Goal: Task Accomplishment & Management: Use online tool/utility

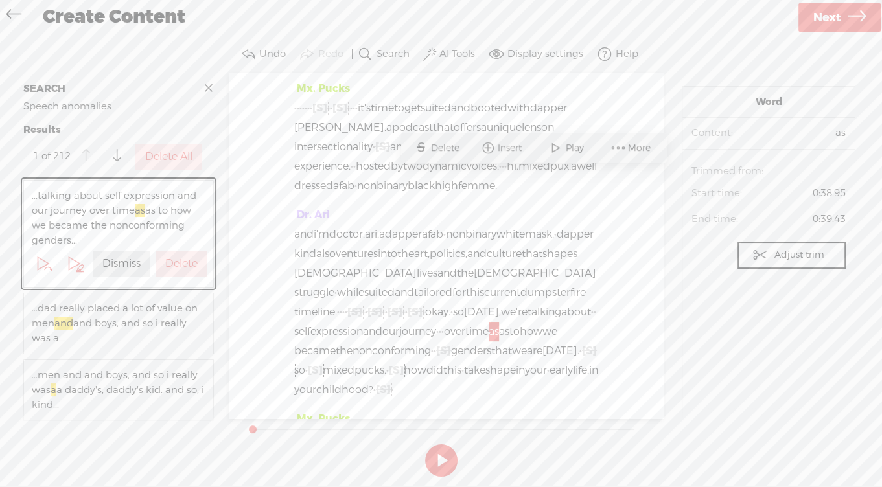
scroll to position [192, 0]
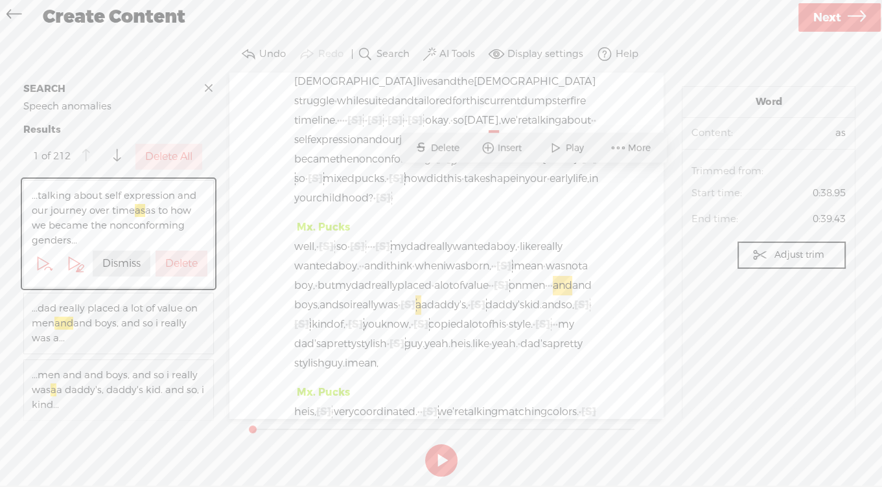
click at [179, 164] on label "Delete All" at bounding box center [168, 157] width 47 height 14
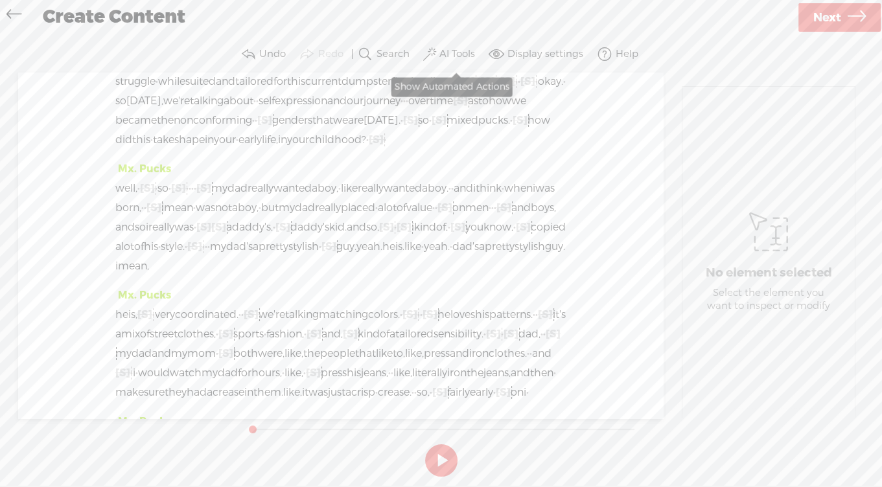
click at [444, 53] on label "AI Tools" at bounding box center [457, 54] width 36 height 13
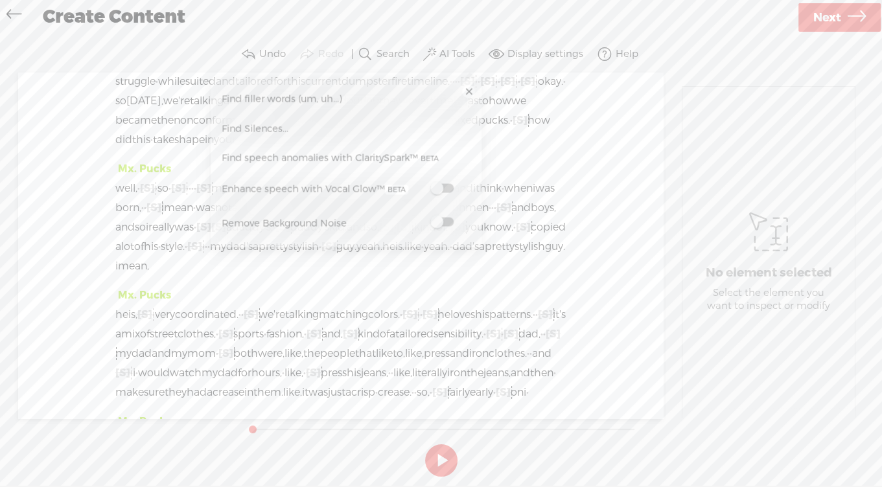
click at [543, 29] on div "Create Content" at bounding box center [415, 18] width 762 height 34
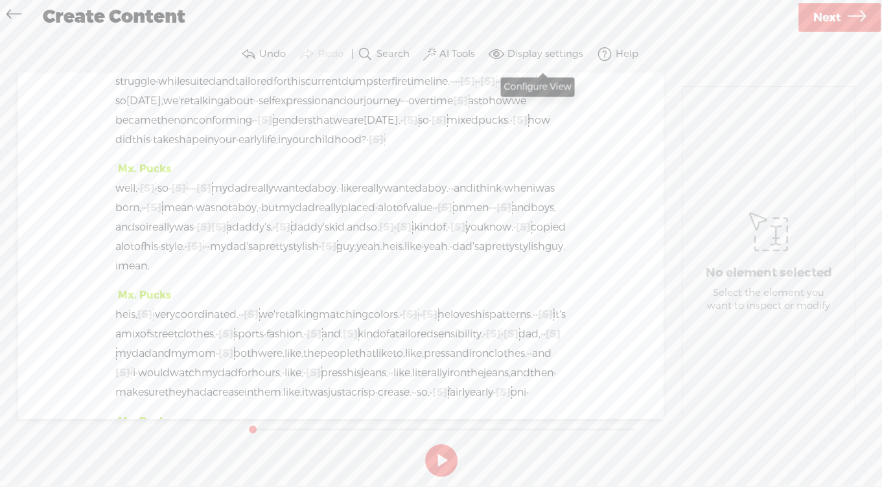
click at [542, 54] on label "Display settings" at bounding box center [545, 54] width 76 height 13
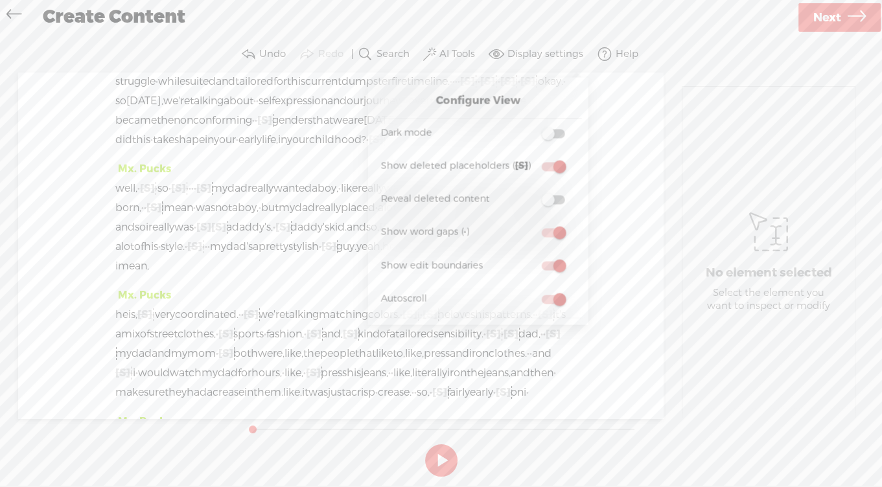
click at [674, 151] on section "No element selected Select the element you want to inspect or modify" at bounding box center [768, 246] width 201 height 346
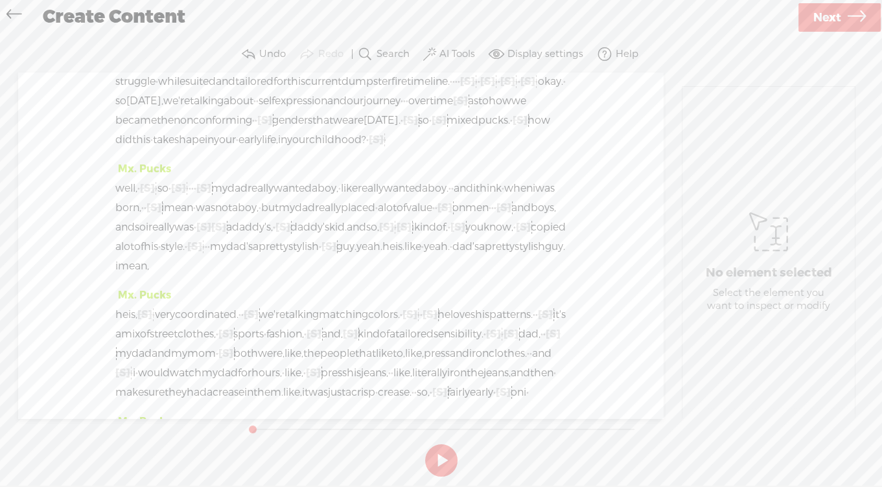
click at [440, 454] on button at bounding box center [441, 460] width 32 height 32
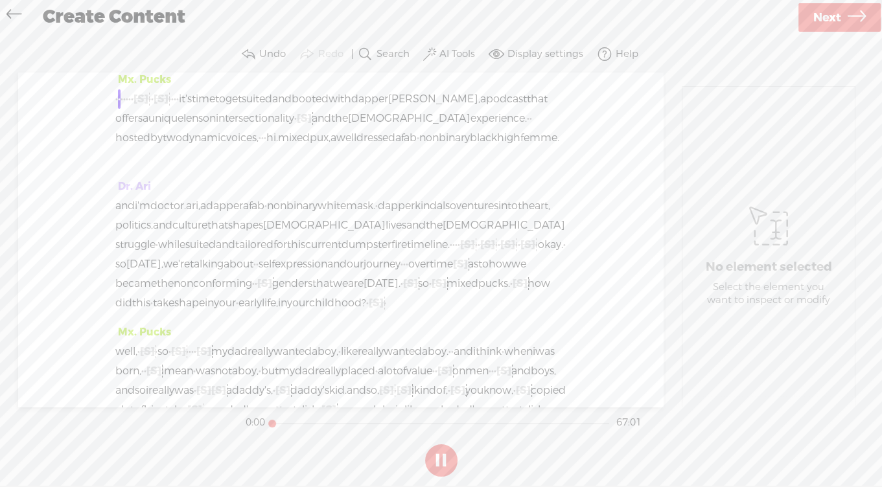
scroll to position [0, 0]
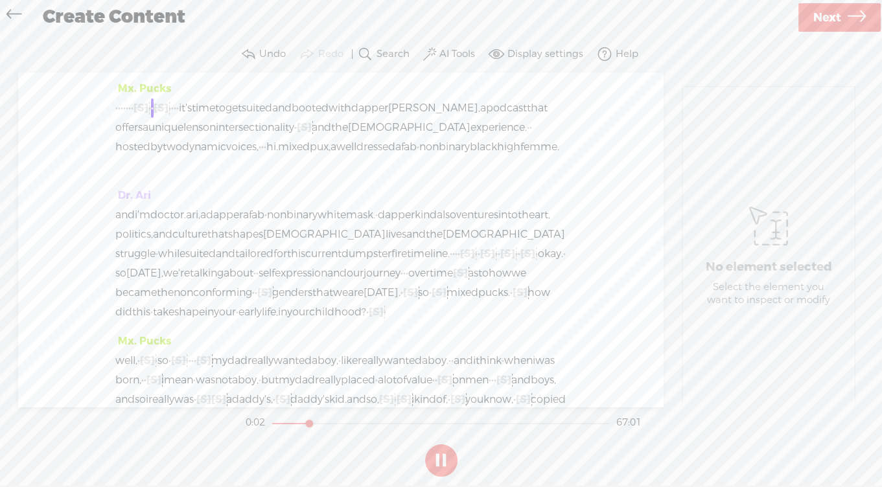
drag, startPoint x: 277, startPoint y: 421, endPoint x: 314, endPoint y: 422, distance: 37.6
click at [314, 422] on div at bounding box center [310, 425] width 30 height 30
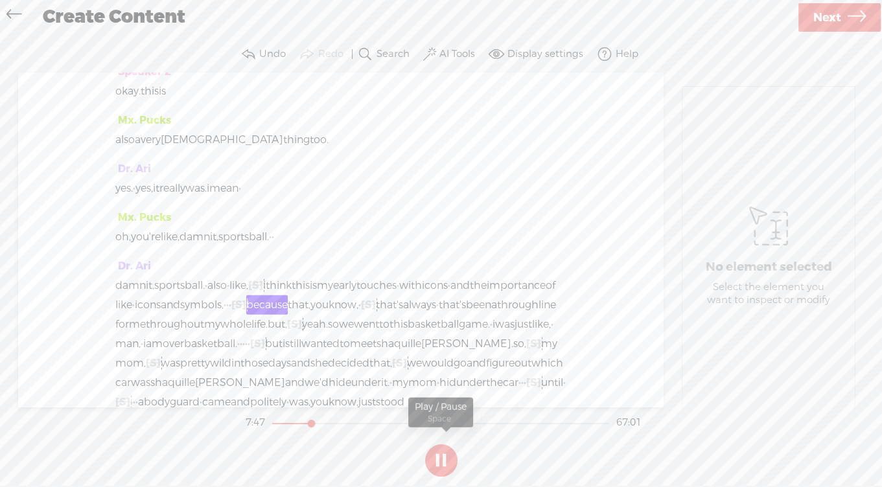
scroll to position [2815, 0]
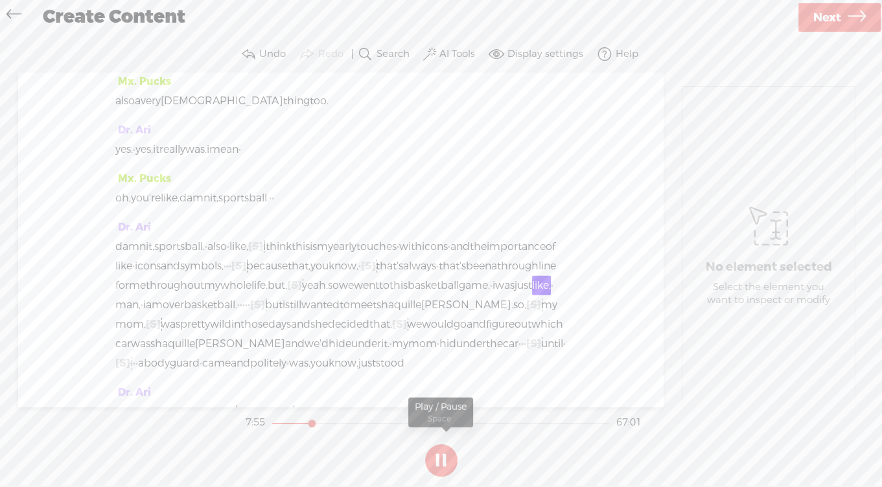
click at [443, 453] on button at bounding box center [441, 460] width 32 height 32
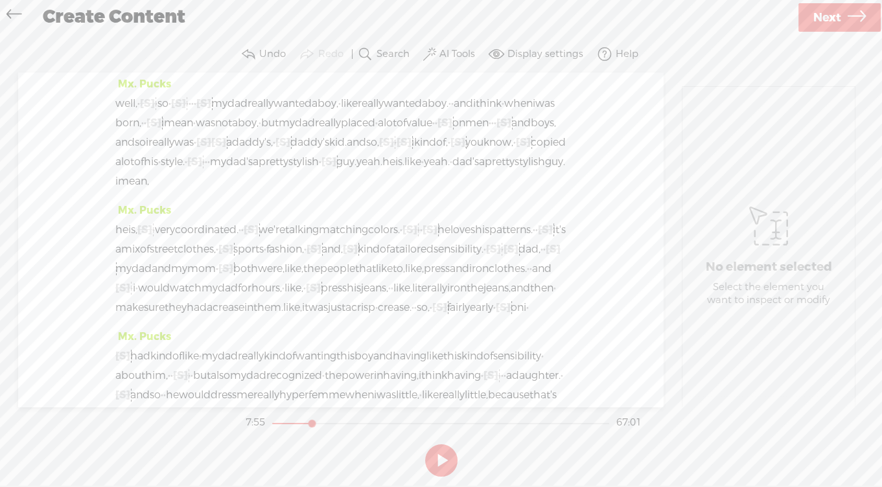
scroll to position [267, 0]
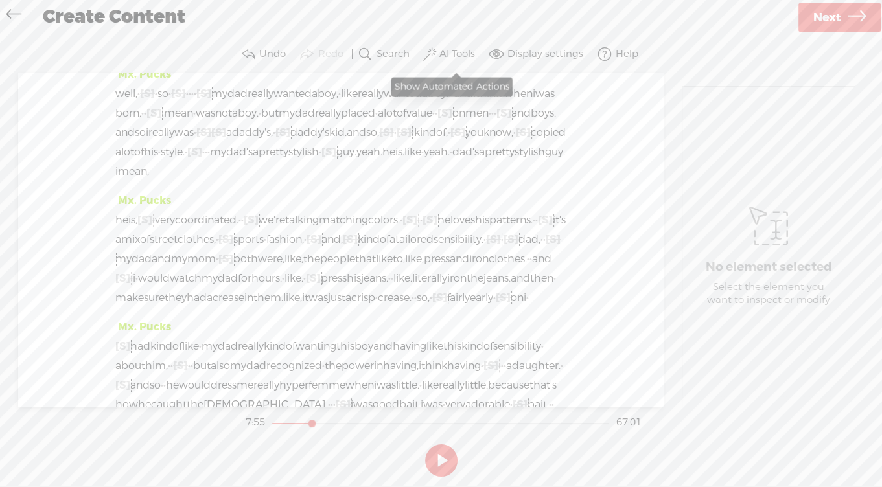
click at [438, 52] on button "AI Tools" at bounding box center [450, 54] width 60 height 26
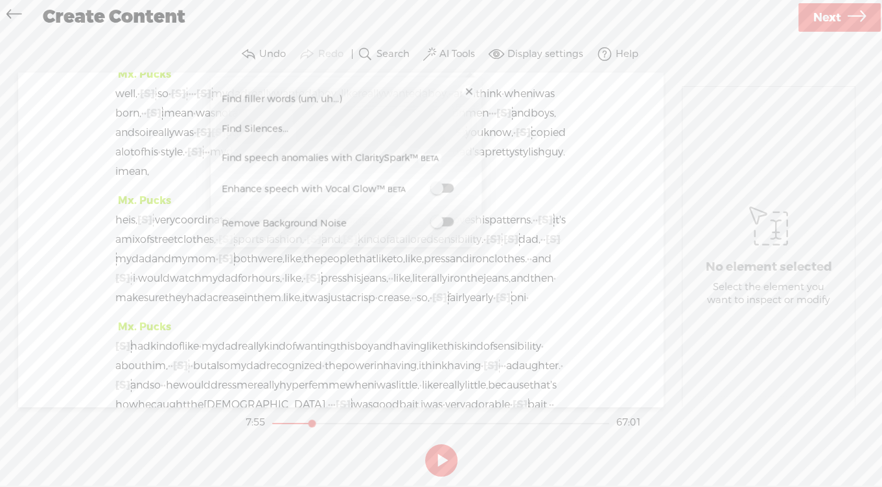
click at [266, 97] on span "Find filler words (um, uh...)" at bounding box center [282, 98] width 130 height 29
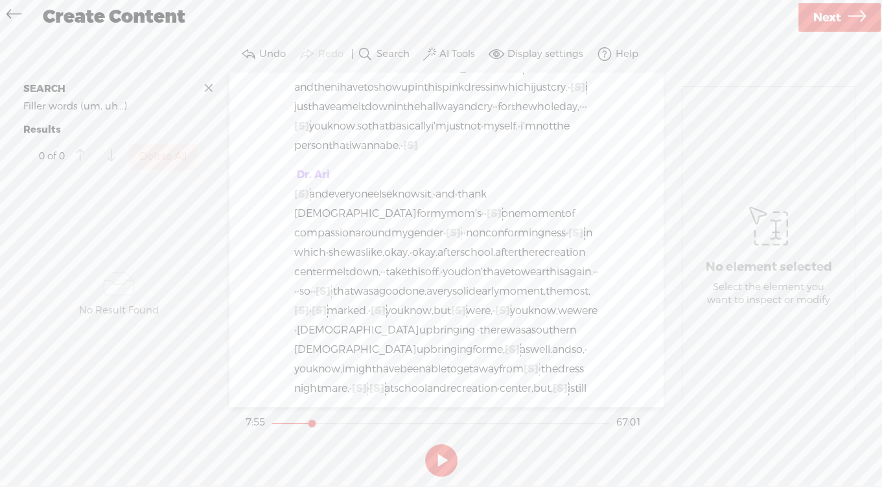
scroll to position [1666, 0]
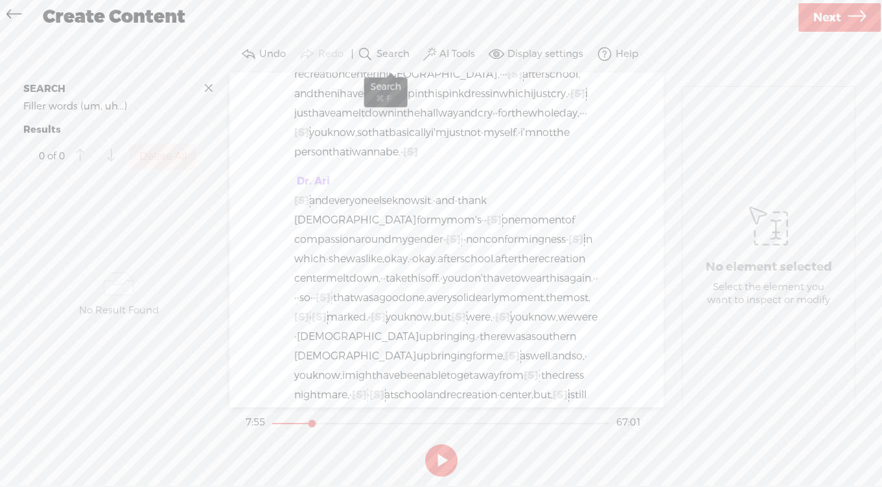
click at [381, 52] on label "Search" at bounding box center [392, 54] width 33 height 13
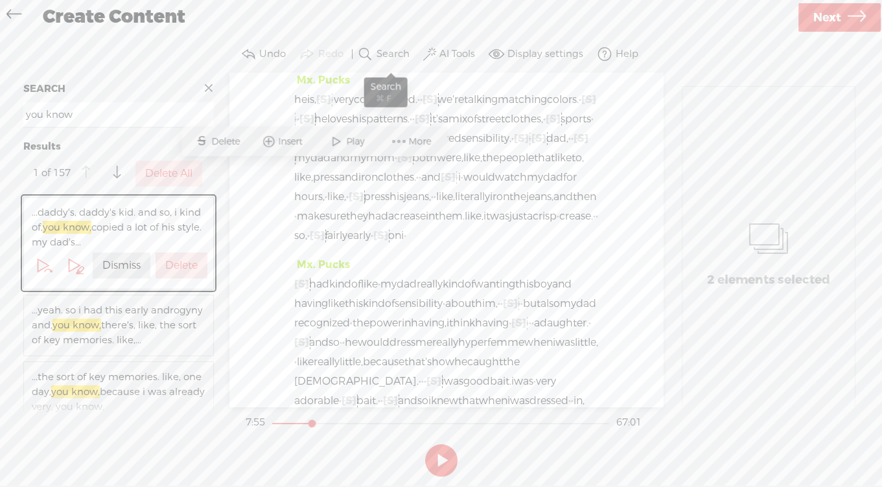
scroll to position [454, 0]
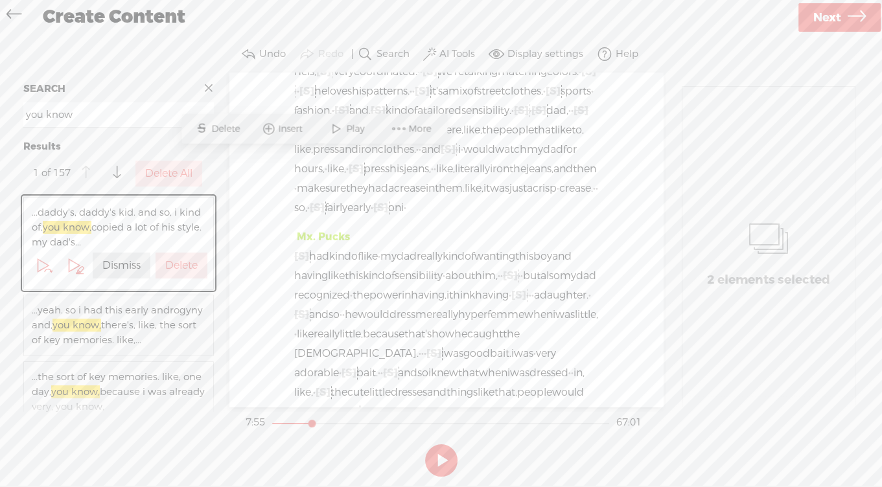
type input "you know"
click at [185, 181] on label "Delete All" at bounding box center [168, 174] width 47 height 14
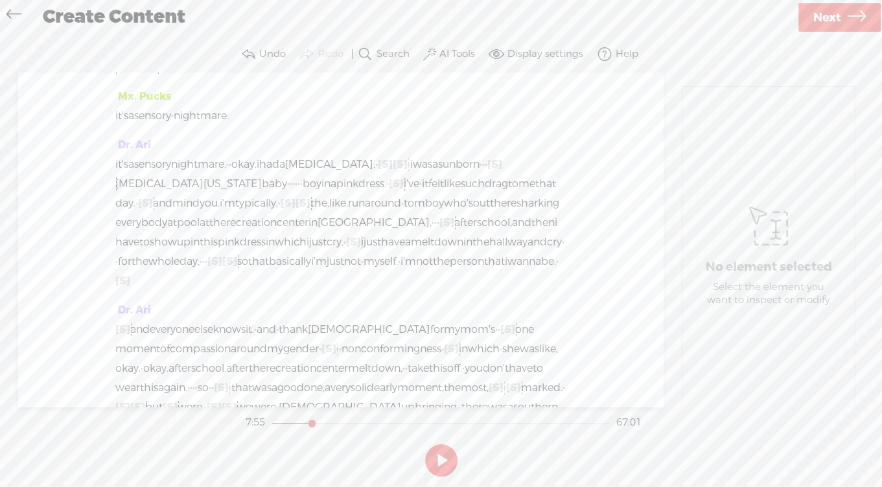
scroll to position [1313, 0]
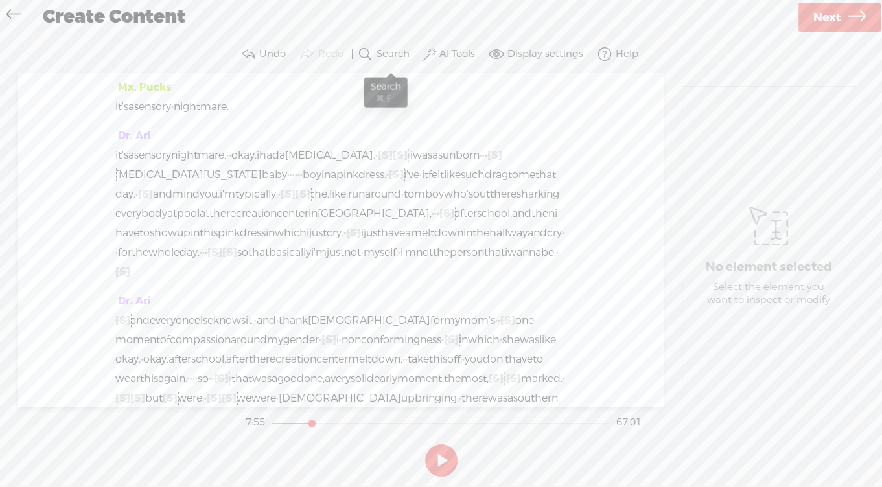
click at [383, 57] on label "Search" at bounding box center [392, 54] width 33 height 13
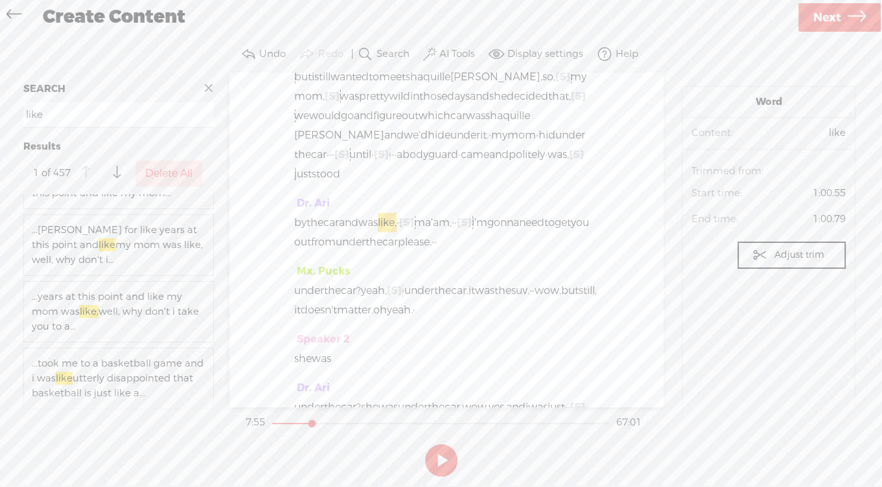
scroll to position [2552, 0]
type input "like"
click at [176, 181] on label "Delete All" at bounding box center [168, 174] width 47 height 14
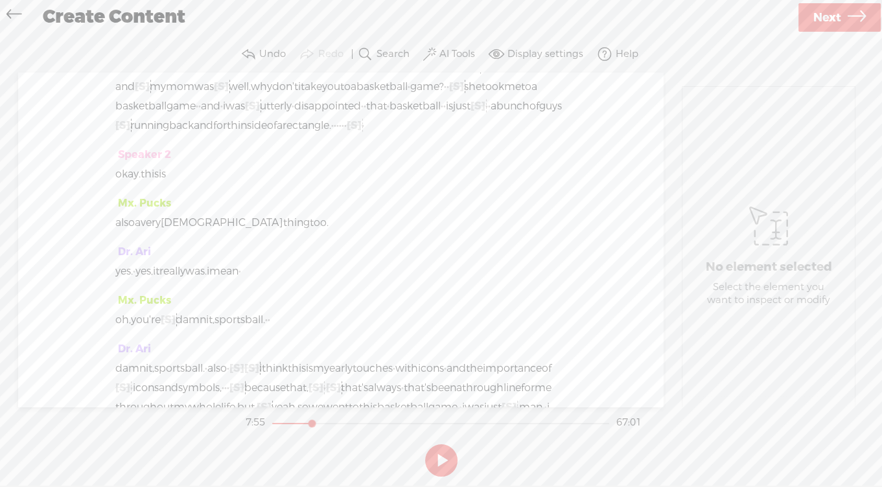
scroll to position [2667, 0]
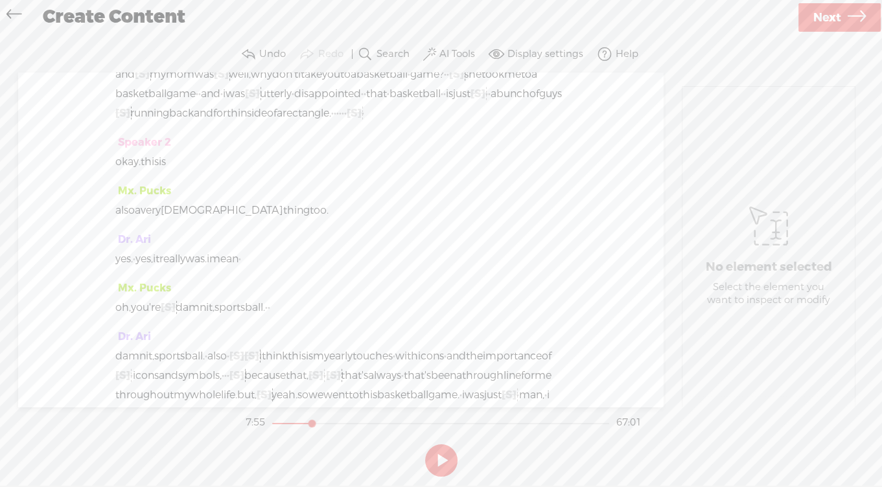
click at [466, 89] on span "Restore" at bounding box center [471, 89] width 36 height 13
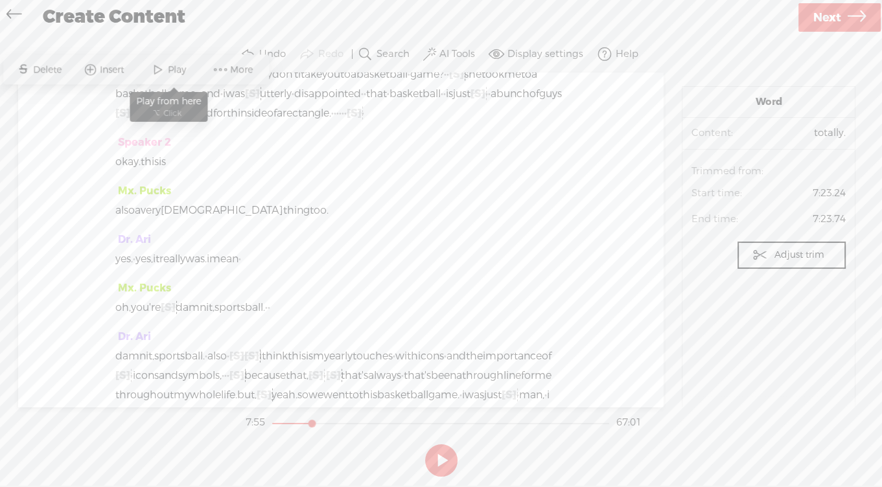
click at [162, 71] on span at bounding box center [157, 69] width 19 height 23
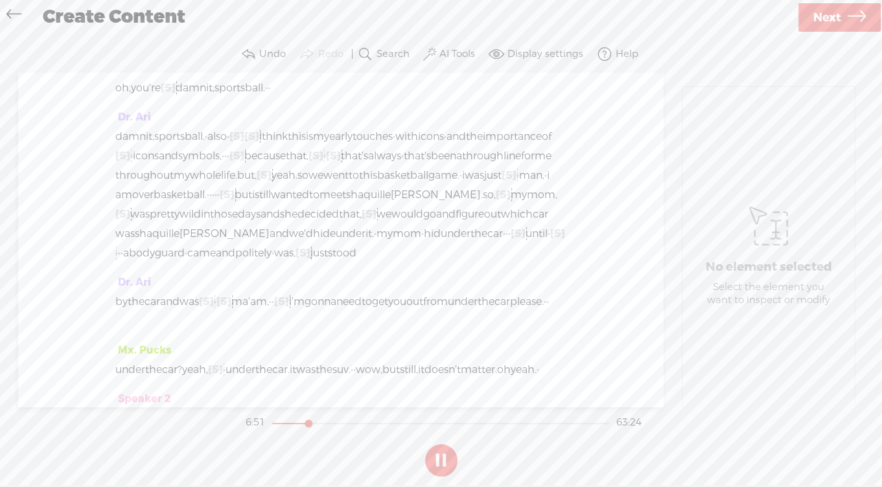
scroll to position [2894, 0]
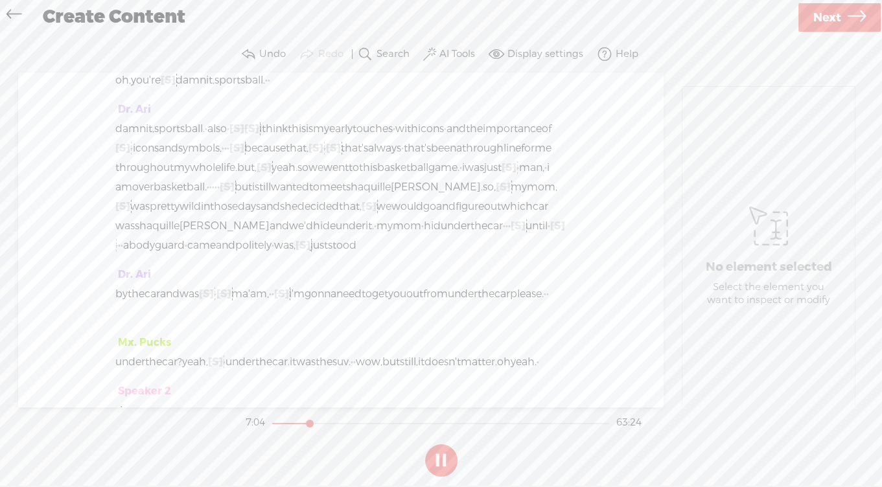
click at [443, 133] on span "Restore" at bounding box center [446, 134] width 36 height 13
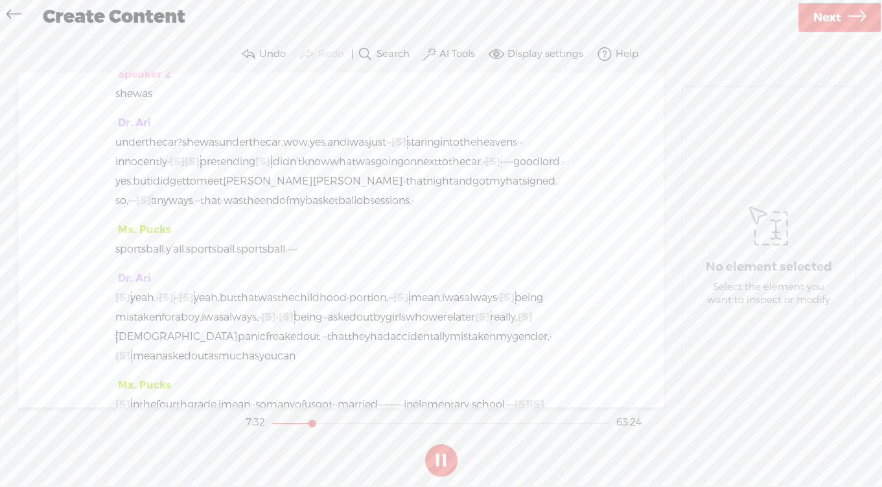
scroll to position [3212, 0]
click at [448, 179] on span "Restore" at bounding box center [455, 178] width 36 height 13
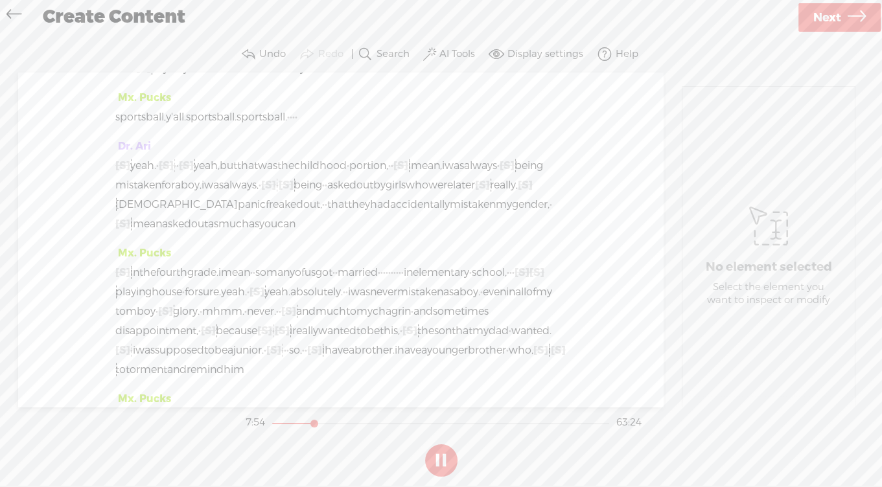
scroll to position [3346, 0]
click at [233, 192] on span "Restore" at bounding box center [247, 191] width 36 height 13
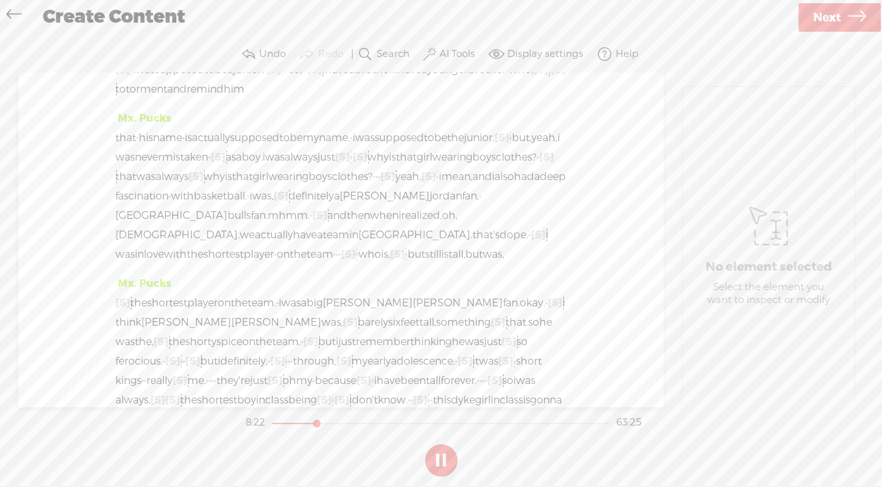
scroll to position [3624, 0]
click at [384, 52] on label "Search" at bounding box center [392, 54] width 33 height 13
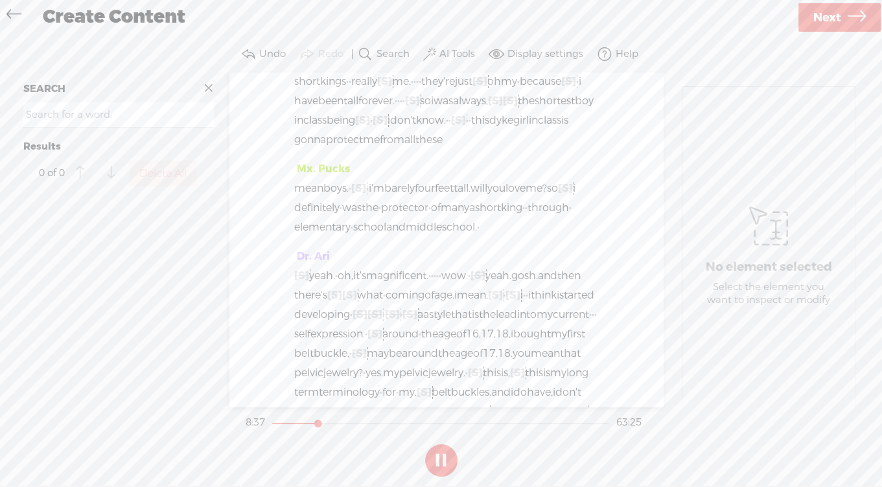
scroll to position [4119, 0]
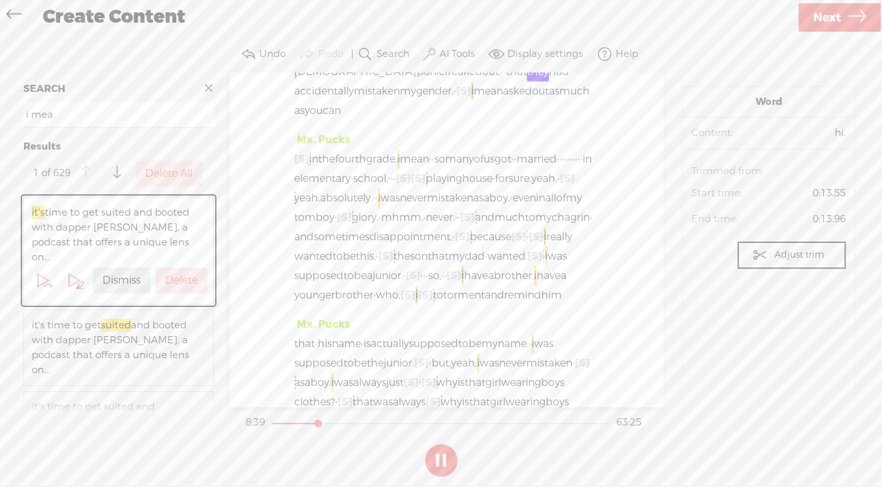
type input "i mean"
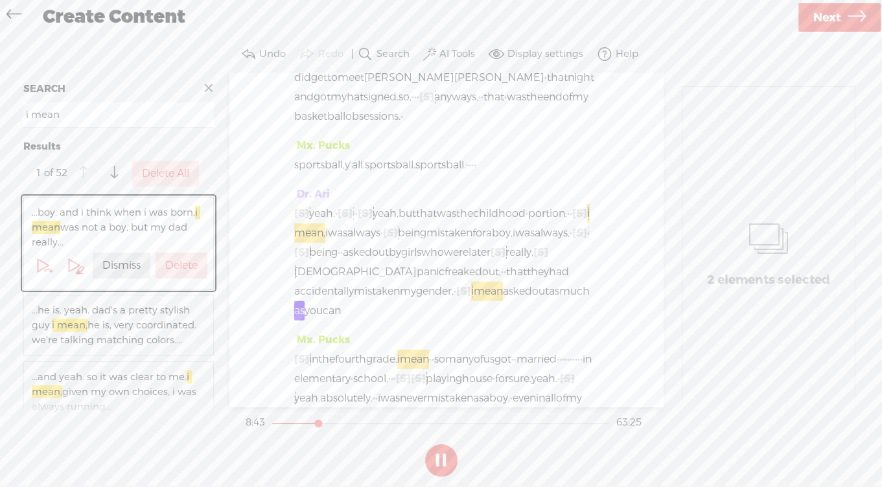
scroll to position [4527, 0]
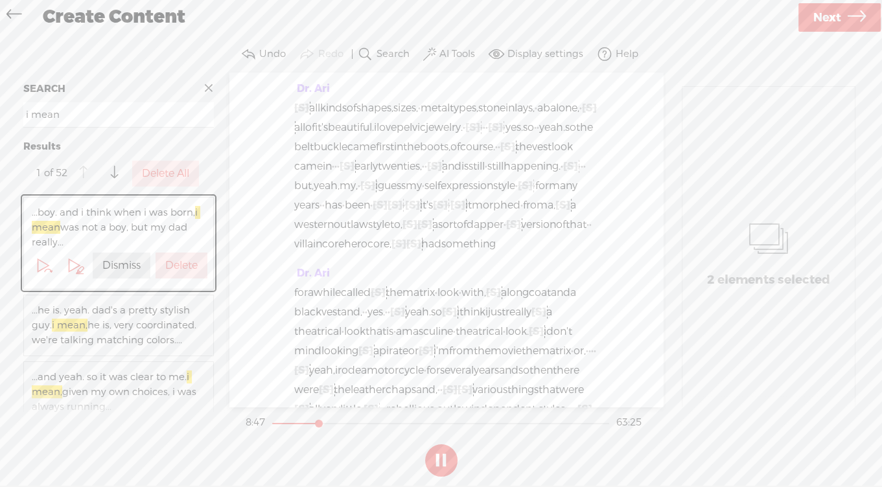
click at [184, 181] on label "Delete All" at bounding box center [165, 174] width 47 height 14
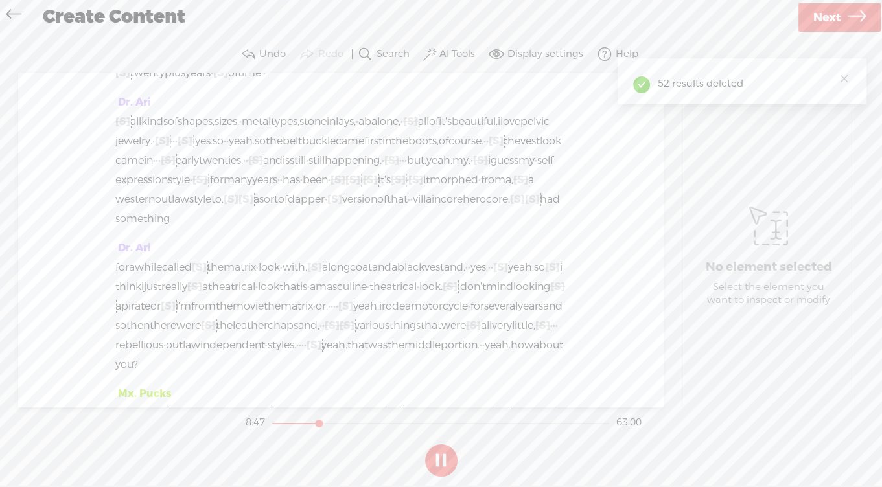
scroll to position [4441, 0]
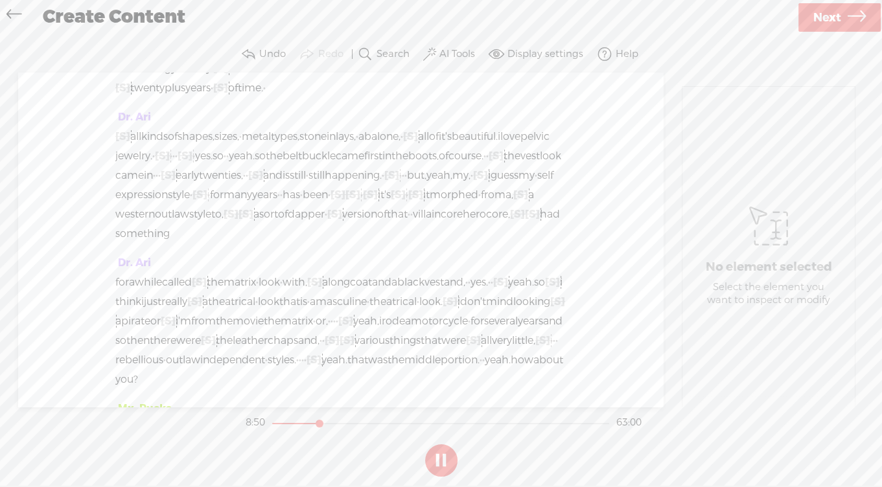
click at [286, 105] on span "Restore" at bounding box center [288, 109] width 36 height 13
click at [268, 109] on span "Restore" at bounding box center [269, 109] width 36 height 13
drag, startPoint x: 328, startPoint y: 140, endPoint x: 250, endPoint y: 141, distance: 78.4
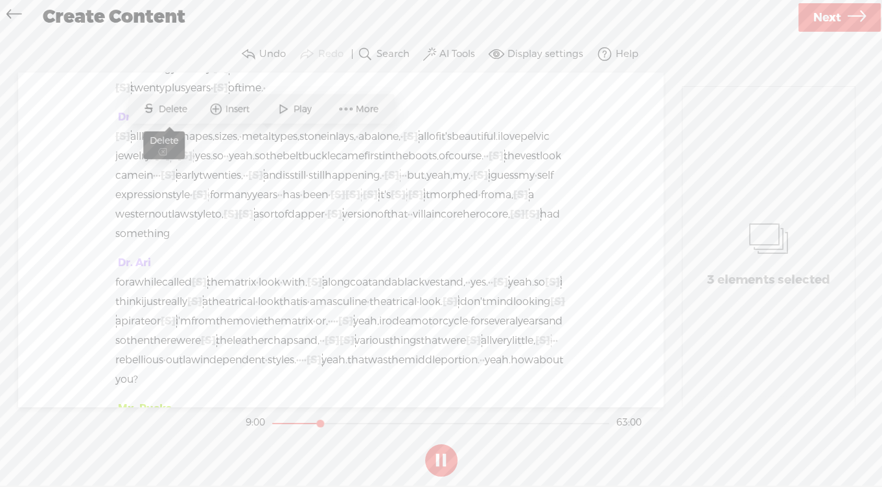
click at [163, 110] on span "Delete" at bounding box center [174, 109] width 32 height 13
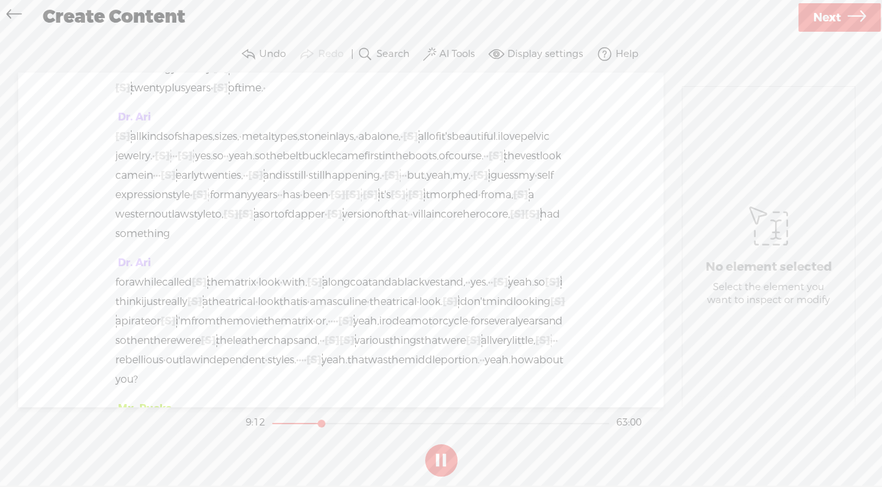
click at [291, 203] on span "Restore" at bounding box center [291, 207] width 36 height 13
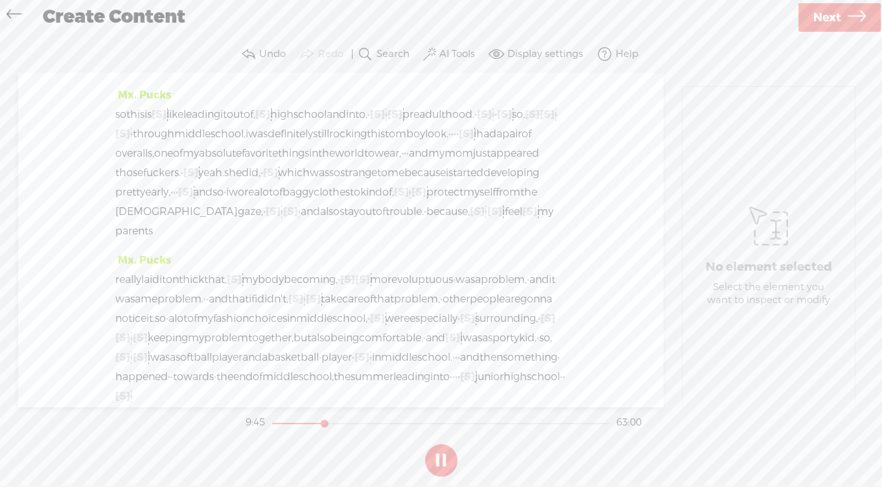
scroll to position [4757, 0]
click at [523, 227] on span "Restore" at bounding box center [531, 222] width 36 height 13
click at [504, 225] on span "Restore" at bounding box center [512, 222] width 36 height 13
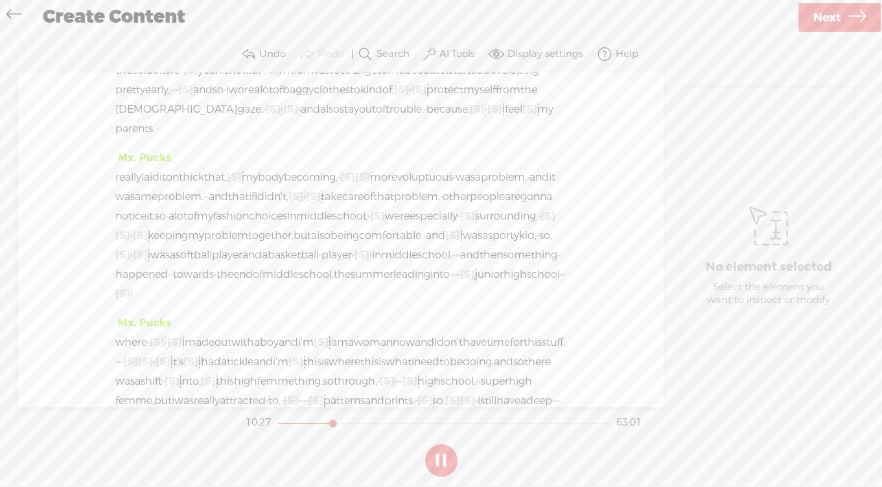
scroll to position [4836, 0]
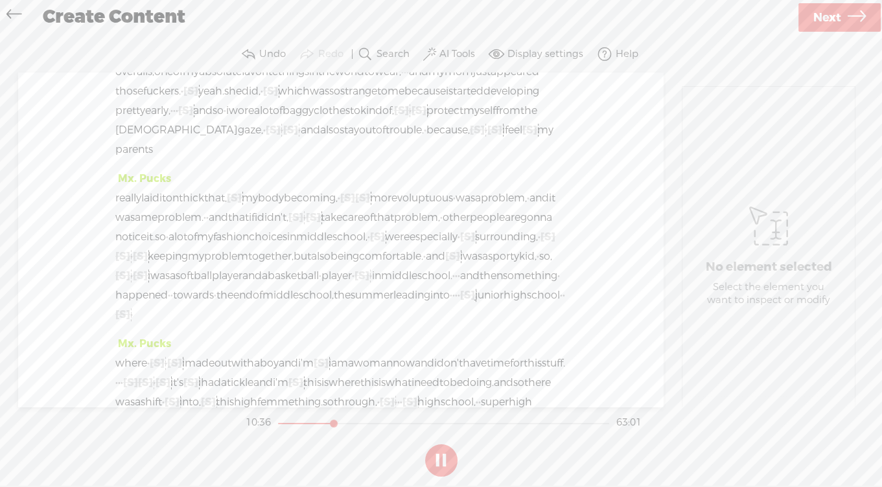
drag, startPoint x: 492, startPoint y: 170, endPoint x: 148, endPoint y: 192, distance: 345.2
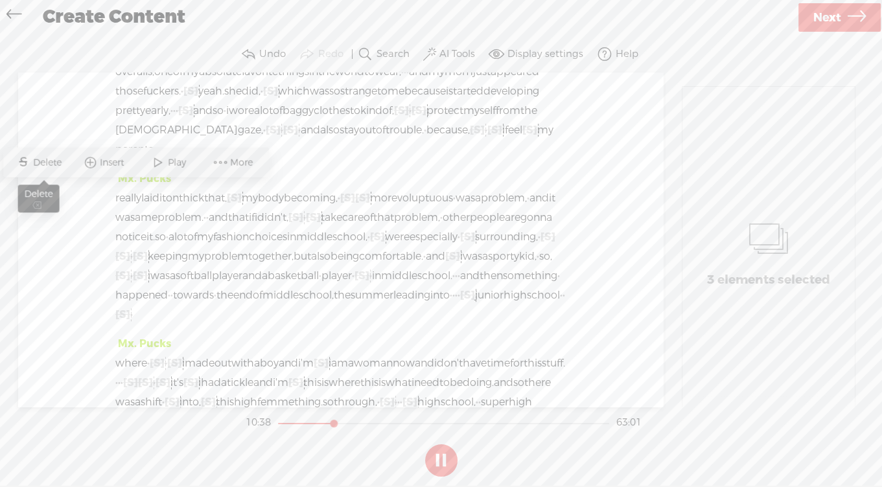
click at [46, 161] on span "Delete" at bounding box center [49, 162] width 32 height 13
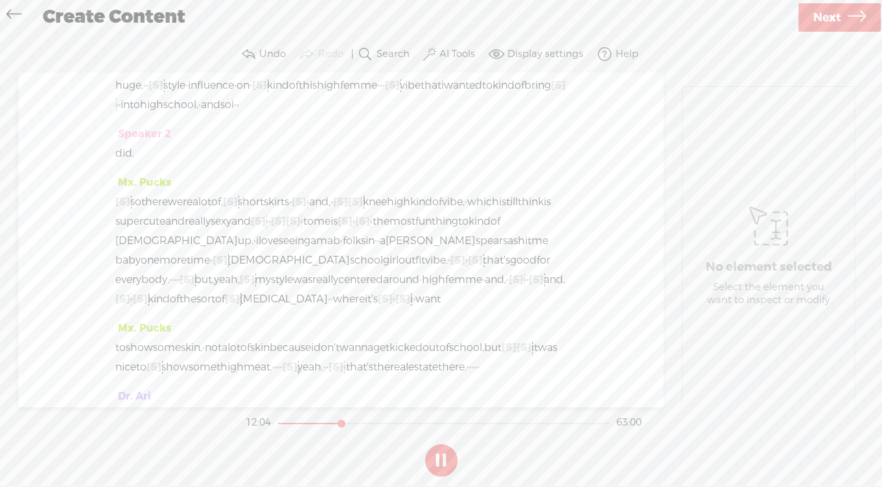
scroll to position [5506, 0]
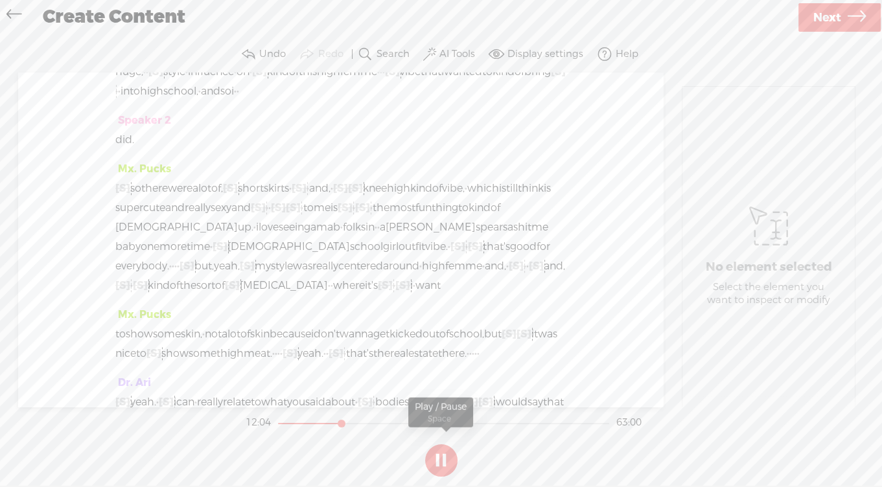
click at [437, 461] on button at bounding box center [441, 460] width 32 height 32
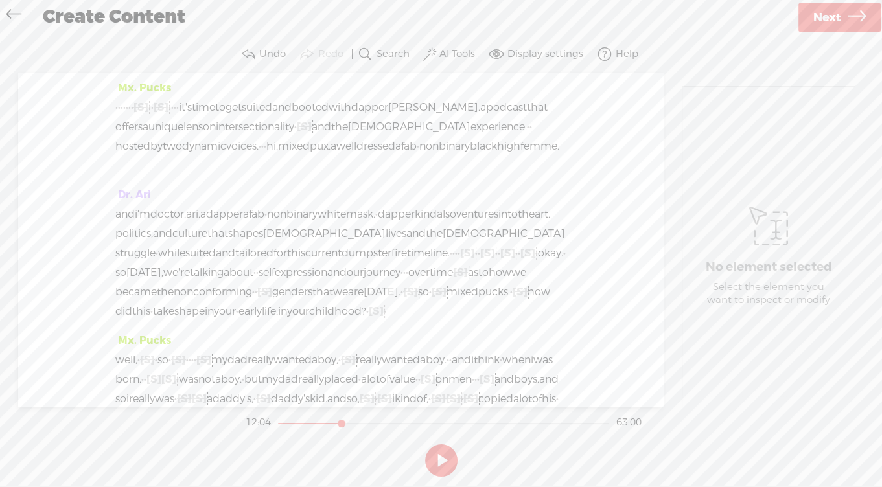
scroll to position [0, 0]
